Goal: Check status: Check status

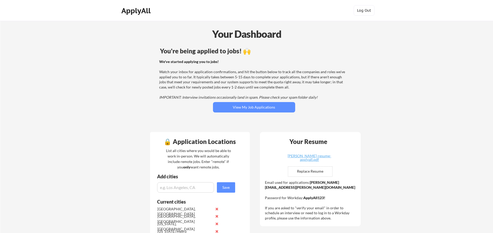
click at [241, 109] on button "View My Job Applications" at bounding box center [254, 107] width 82 height 10
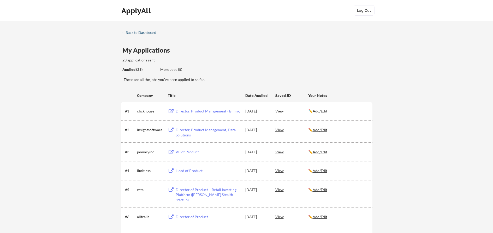
click at [141, 33] on div "← Back to Dashboard" at bounding box center [140, 33] width 39 height 4
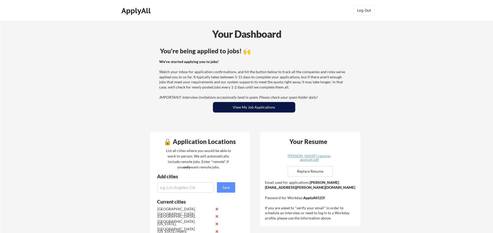
click at [253, 103] on button "View My Job Applications" at bounding box center [254, 107] width 82 height 10
